Goal: Information Seeking & Learning: Learn about a topic

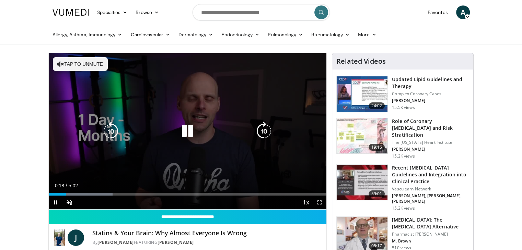
click at [82, 62] on button "Tap to unmute" at bounding box center [80, 64] width 55 height 14
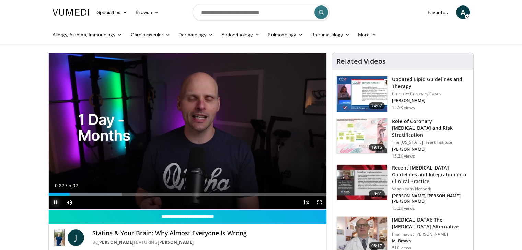
click at [52, 196] on span "Video Player" at bounding box center [56, 203] width 14 height 14
click at [49, 193] on div "Progress Bar" at bounding box center [49, 194] width 1 height 3
click at [55, 200] on span "Video Player" at bounding box center [56, 203] width 14 height 14
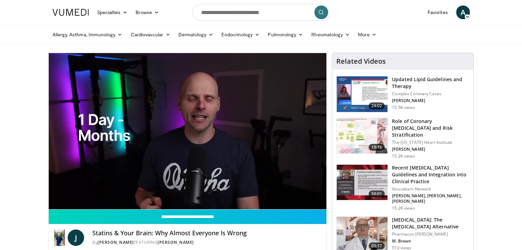
click at [402, 81] on h3 "Updated Lipid Guidelines and Therapy" at bounding box center [430, 83] width 77 height 14
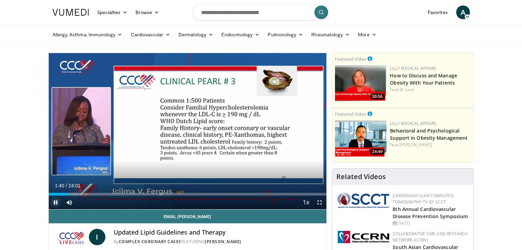
click at [52, 204] on span "Video Player" at bounding box center [56, 203] width 14 height 14
click at [56, 204] on span "Video Player" at bounding box center [56, 203] width 14 height 14
click at [53, 203] on span "Video Player" at bounding box center [56, 203] width 14 height 14
click at [54, 203] on span "Video Player" at bounding box center [56, 203] width 14 height 14
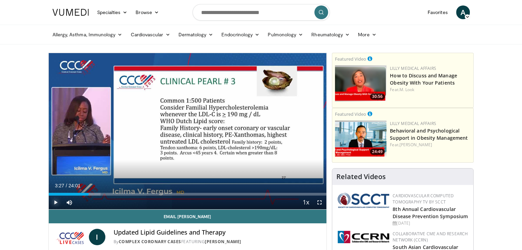
click at [55, 201] on span "Video Player" at bounding box center [56, 203] width 14 height 14
click at [52, 202] on span "Video Player" at bounding box center [56, 203] width 14 height 14
click at [57, 202] on span "Video Player" at bounding box center [56, 203] width 14 height 14
click at [56, 201] on span "Video Player" at bounding box center [56, 203] width 14 height 14
click at [55, 202] on span "Video Player" at bounding box center [56, 203] width 14 height 14
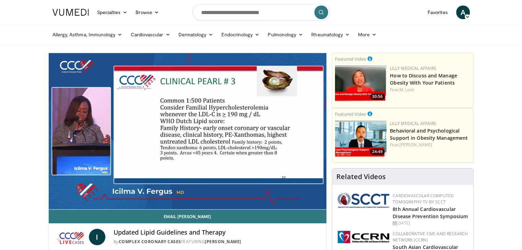
click at [55, 202] on span "Video Player" at bounding box center [56, 203] width 14 height 14
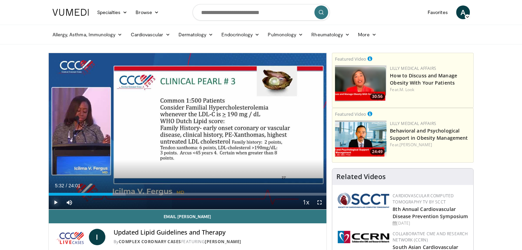
click at [55, 202] on span "Video Player" at bounding box center [56, 203] width 14 height 14
click at [49, 202] on span "Video Player" at bounding box center [56, 203] width 14 height 14
click at [54, 203] on span "Video Player" at bounding box center [56, 203] width 14 height 14
click at [54, 199] on span "Video Player" at bounding box center [56, 203] width 14 height 14
click at [56, 202] on span "Video Player" at bounding box center [56, 203] width 14 height 14
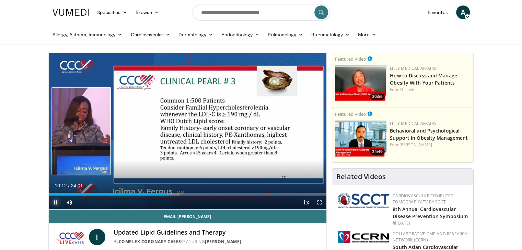
click at [56, 198] on span "Video Player" at bounding box center [56, 203] width 14 height 14
click at [55, 202] on span "Video Player" at bounding box center [56, 203] width 14 height 14
click at [55, 206] on span "Video Player" at bounding box center [56, 203] width 14 height 14
click at [56, 200] on span "Video Player" at bounding box center [56, 203] width 14 height 14
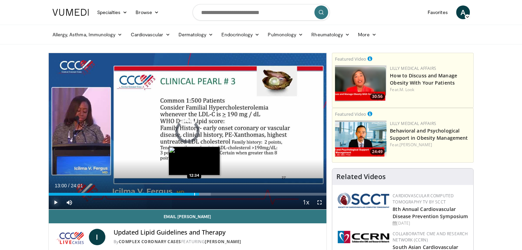
click at [194, 194] on div "Progress Bar" at bounding box center [194, 194] width 1 height 3
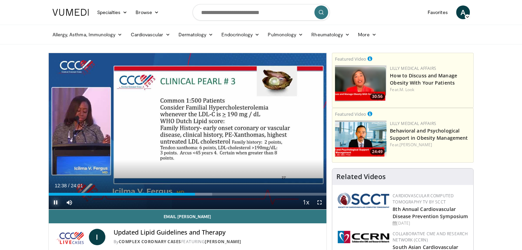
click at [56, 200] on span "Video Player" at bounding box center [56, 203] width 14 height 14
click at [55, 203] on span "Video Player" at bounding box center [56, 203] width 14 height 14
click at [52, 203] on span "Video Player" at bounding box center [56, 203] width 14 height 14
click at [55, 200] on span "Video Player" at bounding box center [56, 203] width 14 height 14
click at [54, 202] on span "Video Player" at bounding box center [56, 203] width 14 height 14
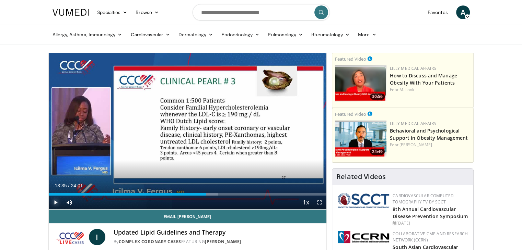
click at [55, 201] on span "Video Player" at bounding box center [56, 203] width 14 height 14
click at [55, 205] on span "Video Player" at bounding box center [56, 203] width 14 height 14
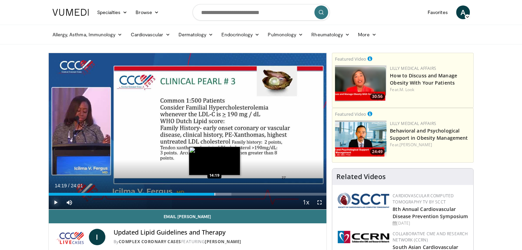
click at [214, 194] on div "Loaded : 65.79% 14:19 14:19" at bounding box center [188, 194] width 278 height 3
click at [216, 193] on div "Progress Bar" at bounding box center [216, 194] width 1 height 3
click at [214, 193] on div "Progress Bar" at bounding box center [214, 194] width 1 height 3
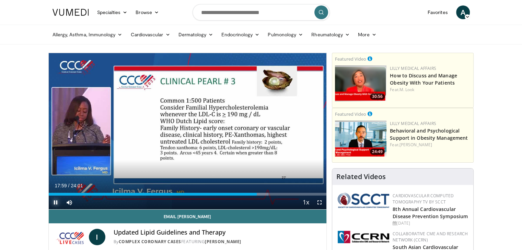
click at [55, 203] on span "Video Player" at bounding box center [56, 203] width 14 height 14
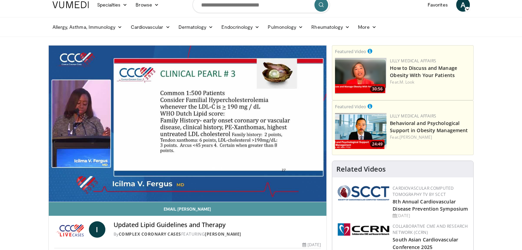
scroll to position [8, 0]
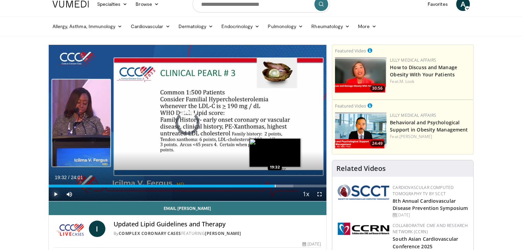
click at [274, 186] on div "Loaded : 87.96% 19:32 19:32" at bounding box center [188, 186] width 278 height 3
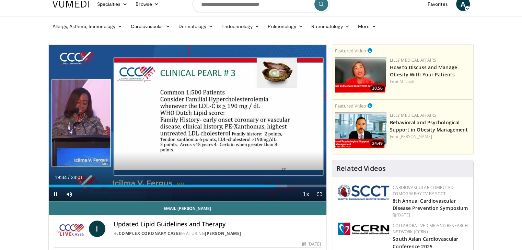
click at [100, 200] on div "Current Time 19:34 / Duration 24:01 Pause Skip Backward Skip Forward Mute 0% Lo…" at bounding box center [188, 195] width 278 height 14
click at [54, 195] on span "Video Player" at bounding box center [56, 195] width 14 height 14
click at [57, 193] on span "Video Player" at bounding box center [56, 195] width 14 height 14
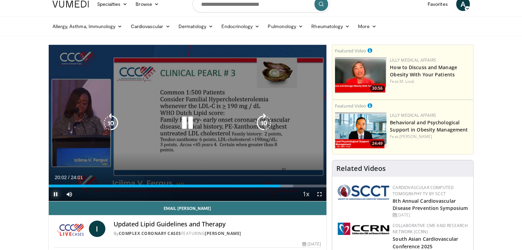
click at [55, 195] on span "Video Player" at bounding box center [56, 195] width 14 height 14
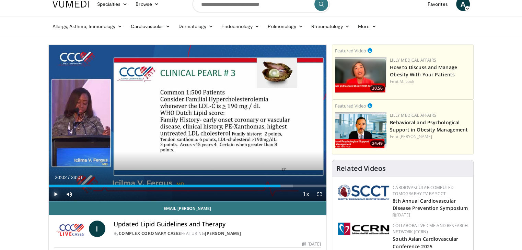
click at [56, 192] on span "Video Player" at bounding box center [56, 195] width 14 height 14
click at [53, 197] on span "Video Player" at bounding box center [56, 195] width 14 height 14
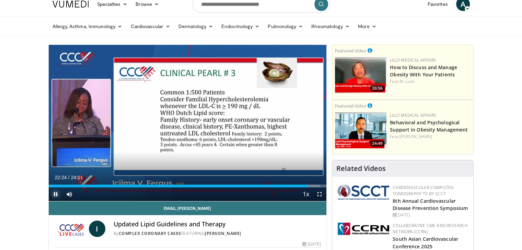
click at [57, 195] on span "Video Player" at bounding box center [56, 195] width 14 height 14
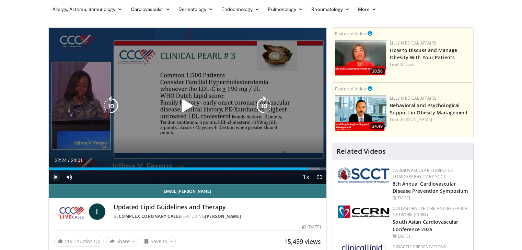
scroll to position [0, 0]
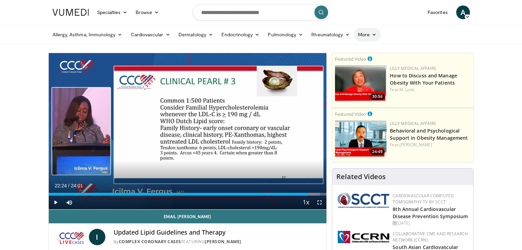
click at [371, 34] on link "More" at bounding box center [367, 35] width 26 height 14
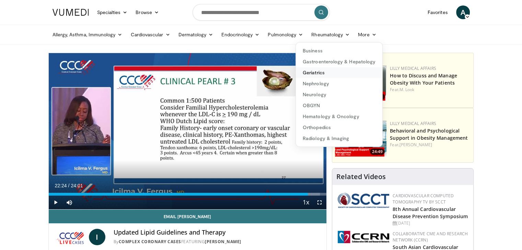
click at [324, 72] on link "Geriatrics" at bounding box center [339, 72] width 86 height 11
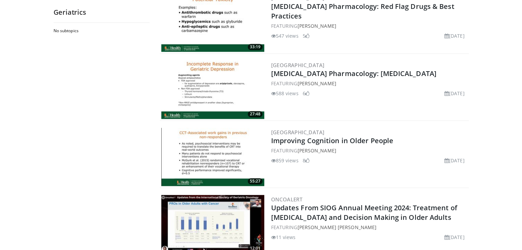
scroll to position [892, 0]
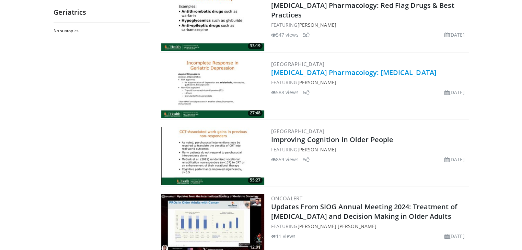
click at [330, 71] on link "[MEDICAL_DATA] Pharmacology: [MEDICAL_DATA]" at bounding box center [353, 72] width 165 height 9
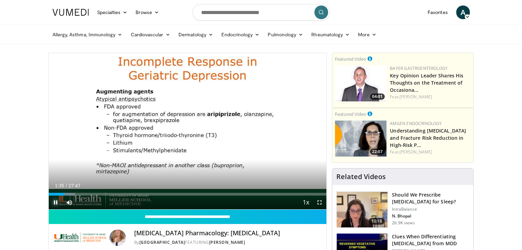
click at [55, 203] on span "Video Player" at bounding box center [56, 203] width 14 height 14
